Goal: Information Seeking & Learning: Learn about a topic

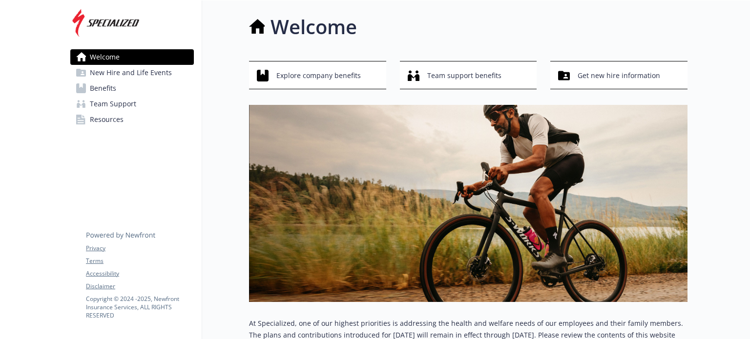
click at [126, 93] on link "Benefits" at bounding box center [131, 89] width 123 height 16
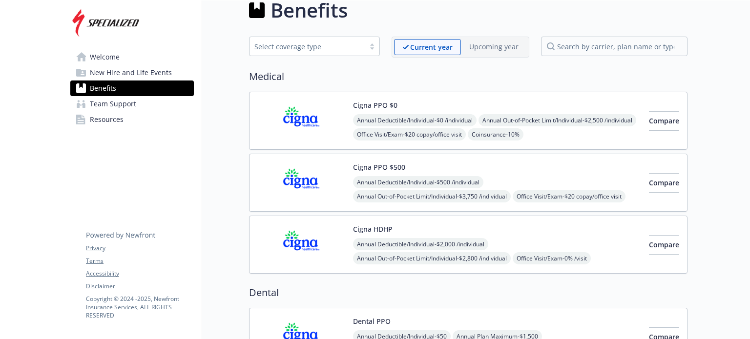
scroll to position [17, 0]
